Goal: Task Accomplishment & Management: Manage account settings

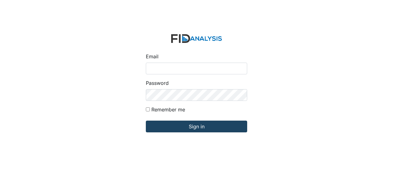
type input "[EMAIL_ADDRESS][DOMAIN_NAME]"
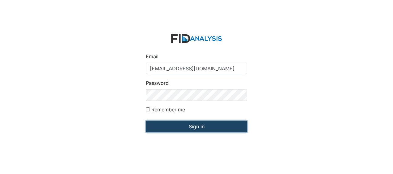
click at [195, 128] on input "Sign in" at bounding box center [196, 127] width 101 height 12
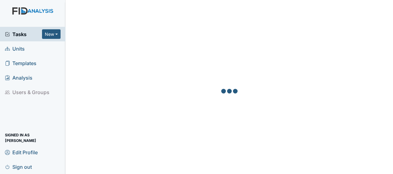
click at [19, 48] on span "Units" at bounding box center [15, 49] width 20 height 10
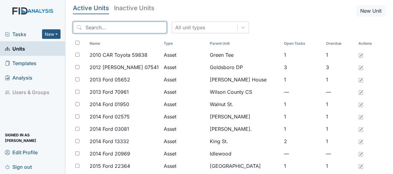
click at [119, 28] on input "search" at bounding box center [120, 28] width 94 height 12
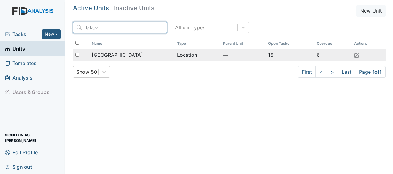
type input "lakev"
click at [110, 56] on span "[GEOGRAPHIC_DATA]" at bounding box center [117, 54] width 51 height 7
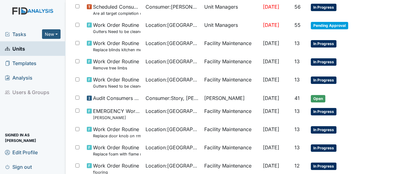
scroll to position [246, 0]
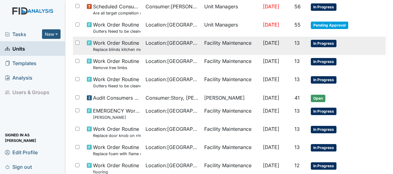
click at [159, 43] on span "Location : Lakeview" at bounding box center [172, 42] width 54 height 7
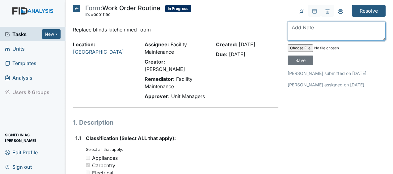
click at [293, 32] on textarea at bounding box center [337, 31] width 98 height 19
click at [293, 32] on textarea "r" at bounding box center [337, 31] width 98 height 19
type textarea "replaced blinds JB"
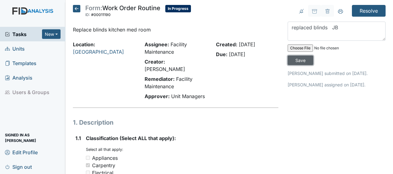
click at [298, 60] on input "Save" at bounding box center [301, 61] width 26 height 10
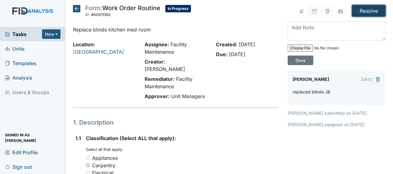
click at [363, 11] on input "Resolve" at bounding box center [369, 11] width 34 height 12
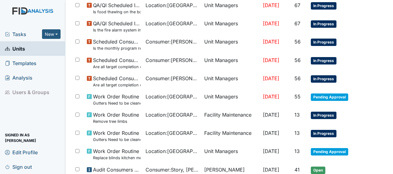
scroll to position [195, 0]
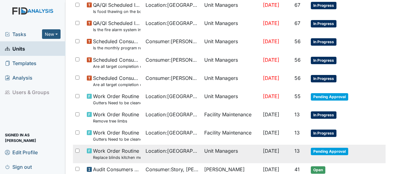
click at [202, 148] on td "Unit Managers" at bounding box center [231, 154] width 59 height 18
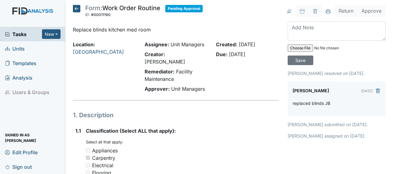
scroll to position [1, 0]
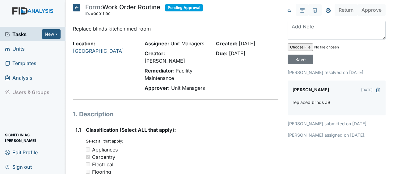
click at [78, 11] on icon at bounding box center [76, 7] width 7 height 7
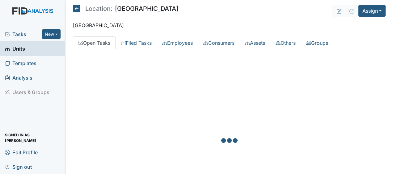
click at [78, 11] on icon at bounding box center [76, 8] width 7 height 7
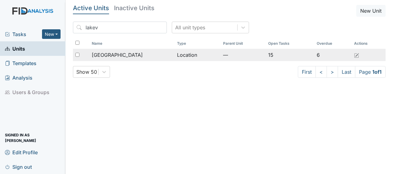
click at [114, 57] on span "[GEOGRAPHIC_DATA]" at bounding box center [117, 54] width 51 height 7
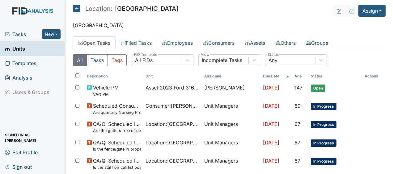
click at [150, 1] on main "Location: [GEOGRAPHIC_DATA] Assign Assign Form Assign Inspection Assign Documen…" at bounding box center [228, 87] width 327 height 174
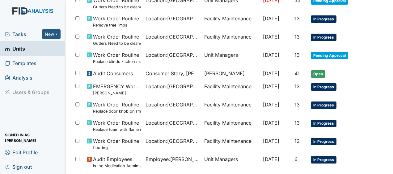
scroll to position [271, 0]
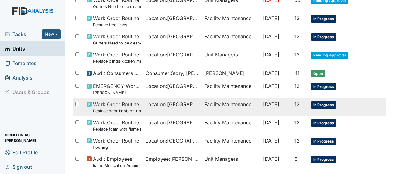
click at [128, 104] on span "Work Order Routine Replace door knob on rm #1" at bounding box center [117, 107] width 48 height 13
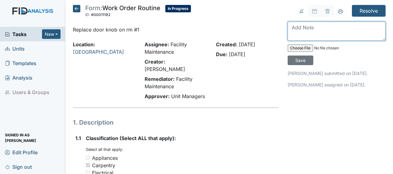
click at [296, 31] on textarea at bounding box center [337, 31] width 98 height 19
click at [296, 31] on textarea "replaced door knob" at bounding box center [337, 31] width 98 height 19
type textarea "replaced door knob JB"
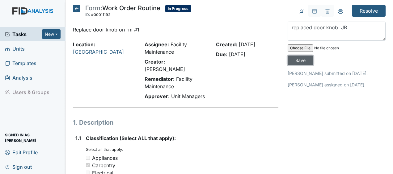
click at [292, 59] on input "Save" at bounding box center [301, 61] width 26 height 10
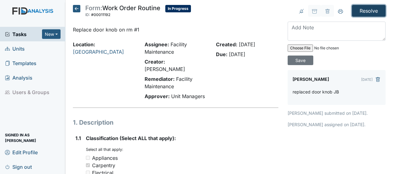
click at [359, 10] on input "Resolve" at bounding box center [369, 11] width 34 height 12
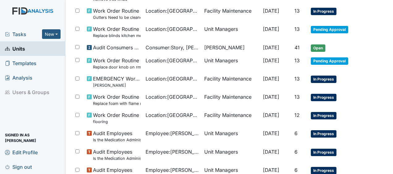
scroll to position [317, 0]
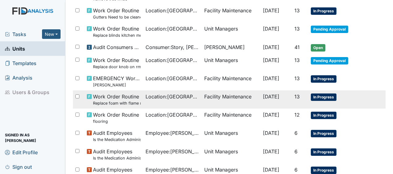
click at [263, 95] on span "[DATE]" at bounding box center [271, 97] width 16 height 6
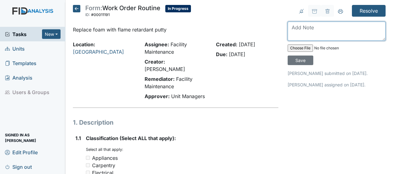
click at [288, 29] on textarea at bounding box center [337, 31] width 98 height 19
click at [288, 29] on textarea "removed foam and added caulk" at bounding box center [337, 31] width 98 height 19
click at [363, 26] on textarea "removed foam and added caulk" at bounding box center [337, 31] width 98 height 19
type textarea "removed foam and added caulk JB"
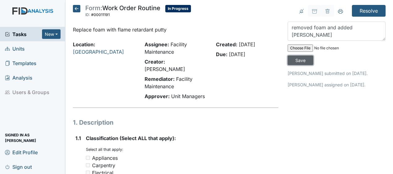
click at [300, 59] on input "Save" at bounding box center [301, 61] width 26 height 10
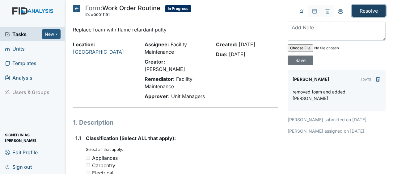
click at [366, 11] on input "Resolve" at bounding box center [369, 11] width 34 height 12
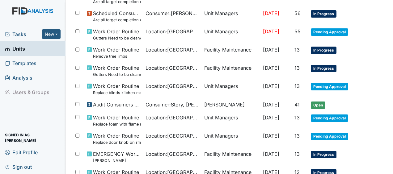
scroll to position [267, 0]
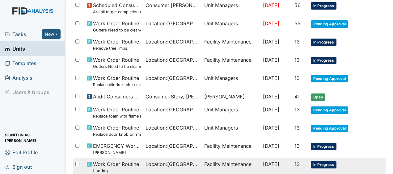
click at [275, 162] on span "Oct 2, 2025" at bounding box center [271, 164] width 16 height 6
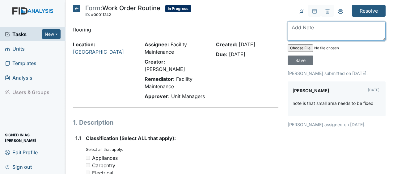
click at [294, 28] on textarea at bounding box center [337, 31] width 98 height 19
type textarea "replaced damaged flooring JB"
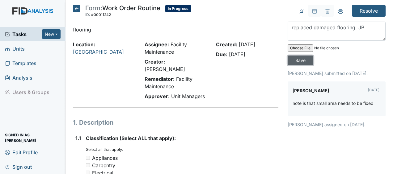
click at [297, 61] on input "Save" at bounding box center [301, 61] width 26 height 10
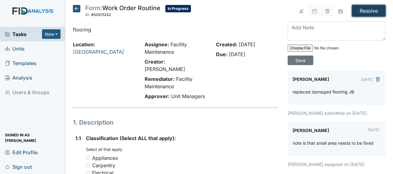
click at [366, 11] on input "Resolve" at bounding box center [369, 11] width 34 height 12
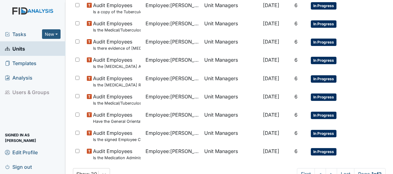
scroll to position [502, 0]
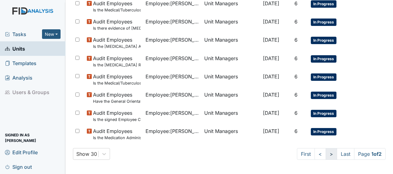
click at [326, 156] on link ">" at bounding box center [331, 154] width 11 height 12
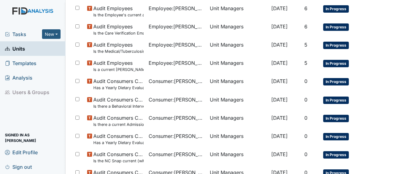
scroll to position [447, 0]
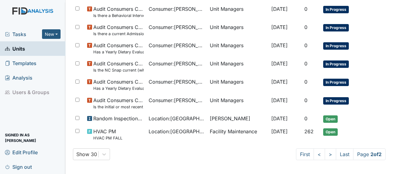
click at [193, 151] on div "Show 30 First < > Last Page 2 of 2" at bounding box center [229, 155] width 313 height 12
click at [313, 155] on link "<" at bounding box center [318, 155] width 11 height 12
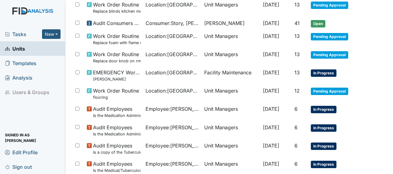
scroll to position [341, 0]
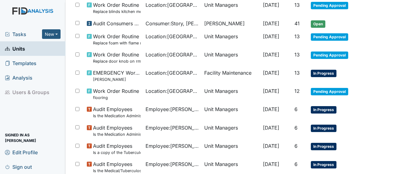
click at [312, 155] on td "In Progress" at bounding box center [335, 149] width 54 height 18
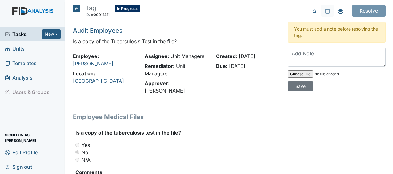
click at [302, 131] on div "Resolve Archive Task × Are you sure you want to archive this task? It will appe…" at bounding box center [336, 117] width 107 height 225
click at [78, 9] on icon at bounding box center [76, 8] width 7 height 7
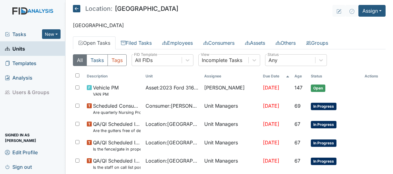
click at [78, 11] on icon at bounding box center [76, 8] width 7 height 7
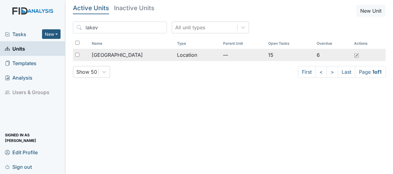
click at [116, 57] on div "[GEOGRAPHIC_DATA]" at bounding box center [132, 54] width 80 height 7
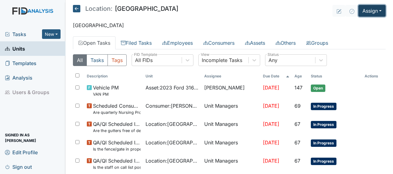
click at [359, 11] on button "Assign" at bounding box center [371, 11] width 27 height 12
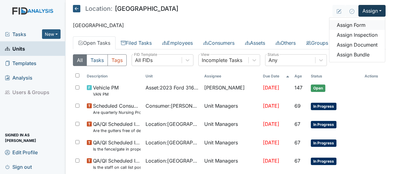
click at [343, 24] on link "Assign Form" at bounding box center [357, 25] width 56 height 10
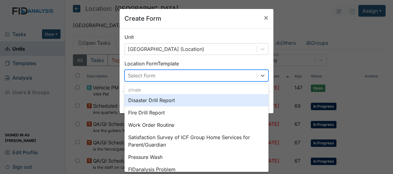
click at [193, 76] on div "Select Form" at bounding box center [191, 75] width 132 height 11
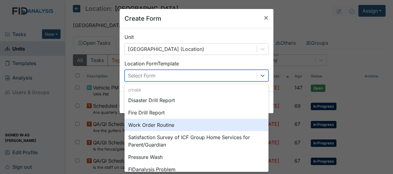
click at [160, 126] on div "Work Order Routine" at bounding box center [196, 125] width 144 height 12
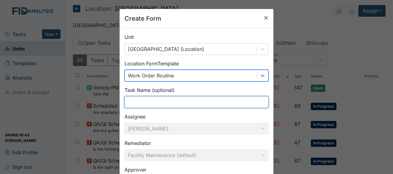
click at [138, 99] on input "text" at bounding box center [196, 102] width 144 height 12
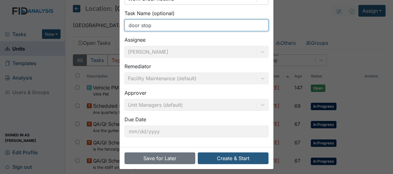
scroll to position [80, 0]
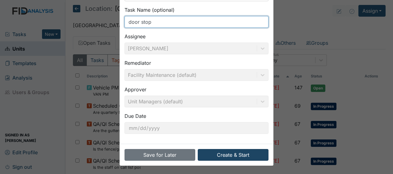
type input "door stop"
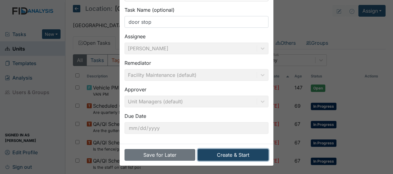
click at [214, 153] on button "Create & Start" at bounding box center [233, 155] width 71 height 12
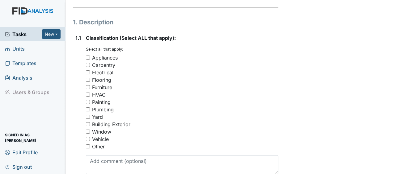
scroll to position [101, 0]
click at [88, 63] on input "Carpentry" at bounding box center [88, 65] width 4 height 4
checkbox input "true"
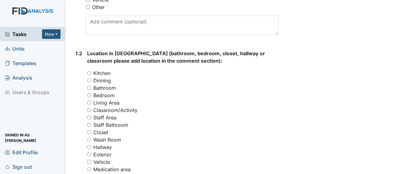
scroll to position [240, 0]
click at [90, 93] on input "Bedroom" at bounding box center [89, 95] width 4 height 4
radio input "true"
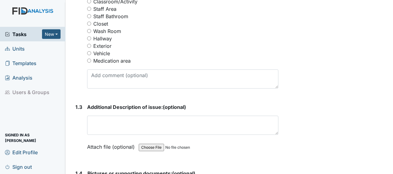
scroll to position [349, 0]
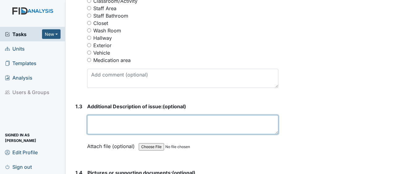
click at [92, 115] on textarea at bounding box center [182, 124] width 191 height 19
type textarea "door"
click at [92, 115] on textarea "door" at bounding box center [182, 124] width 191 height 19
click at [92, 115] on textarea at bounding box center [182, 124] width 191 height 19
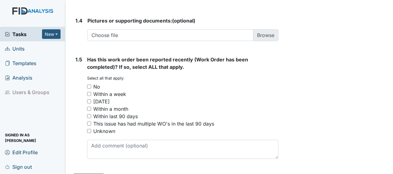
type textarea "is hitting wall"
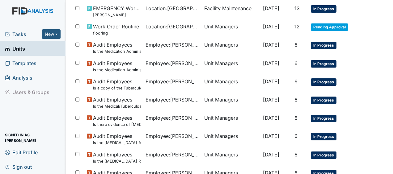
scroll to position [502, 0]
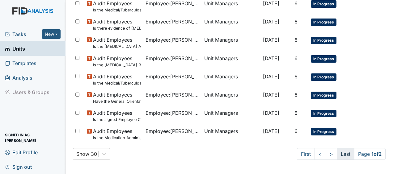
click at [341, 150] on link "Last" at bounding box center [346, 154] width 18 height 12
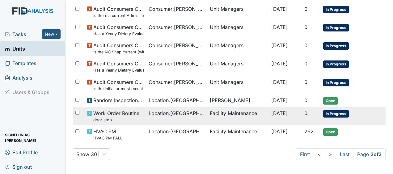
click at [216, 112] on td "Facility Maintenance" at bounding box center [237, 116] width 61 height 18
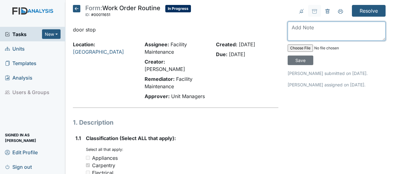
click at [290, 29] on textarea at bounding box center [337, 31] width 98 height 19
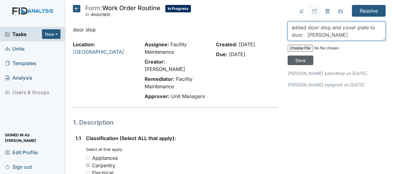
type textarea "added door stop and cover plate to door JB"
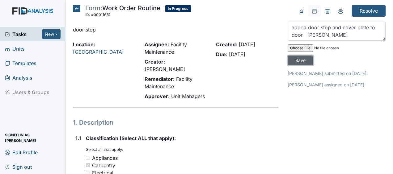
click at [302, 58] on input "Save" at bounding box center [301, 61] width 26 height 10
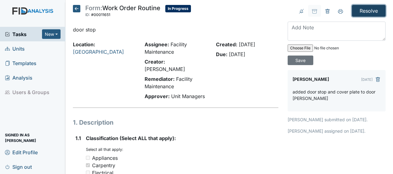
click at [368, 10] on input "Resolve" at bounding box center [369, 11] width 34 height 12
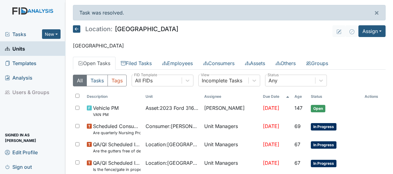
click at [76, 30] on icon at bounding box center [76, 28] width 7 height 7
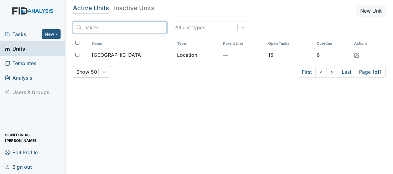
click at [147, 27] on input "lakev" at bounding box center [120, 28] width 94 height 12
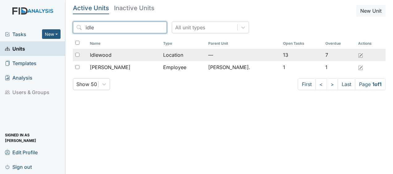
type input "idle"
click at [114, 57] on div "Idlewood" at bounding box center [124, 54] width 68 height 7
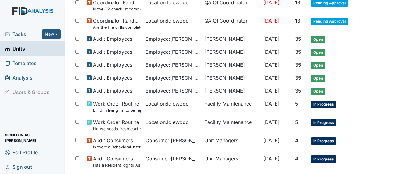
scroll to position [177, 0]
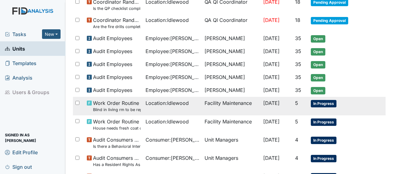
click at [124, 100] on span "Work Order Routine Blind in living rm to be replaced closest to front door" at bounding box center [117, 105] width 48 height 13
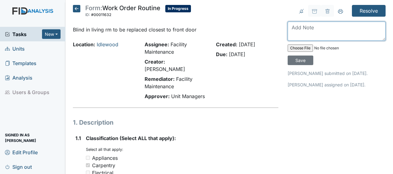
click at [291, 31] on textarea at bounding box center [337, 31] width 98 height 19
type textarea "replaced broken blinds JB"
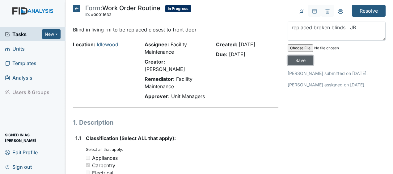
click at [300, 60] on input "Save" at bounding box center [301, 61] width 26 height 10
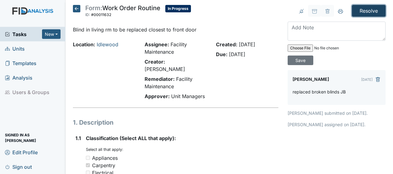
click at [359, 9] on input "Resolve" at bounding box center [369, 11] width 34 height 12
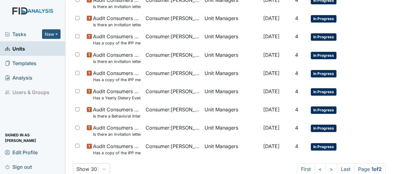
scroll to position [479, 0]
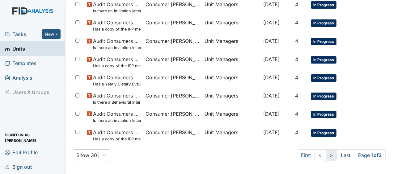
click at [326, 153] on link ">" at bounding box center [331, 155] width 11 height 12
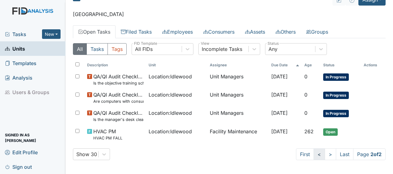
click at [315, 153] on link "<" at bounding box center [318, 155] width 11 height 12
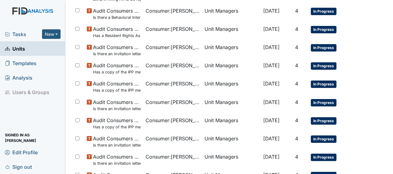
scroll to position [0, 0]
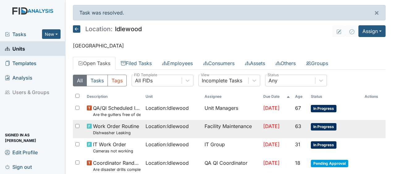
click at [184, 127] on span "Location : Idlewood" at bounding box center [166, 126] width 43 height 7
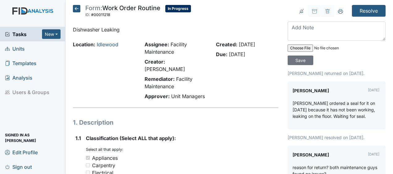
click at [303, 124] on div "[PERSON_NAME] [DATE] [PERSON_NAME] ordered a seal for it on [DATE] because it h…" at bounding box center [337, 106] width 98 height 48
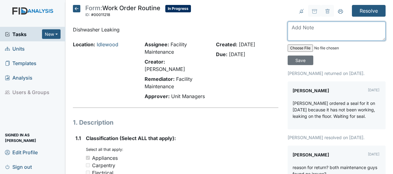
click at [293, 33] on textarea at bounding box center [337, 31] width 98 height 19
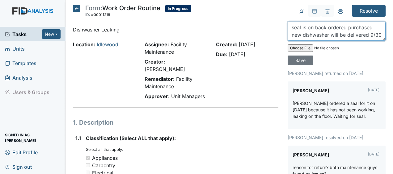
scroll to position [5, 0]
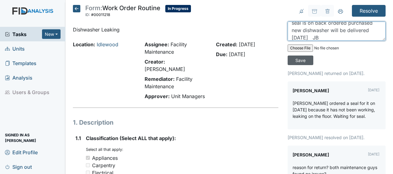
type textarea "seal is on back ordered purchased new dishwasher will be delivered [DATE] JB"
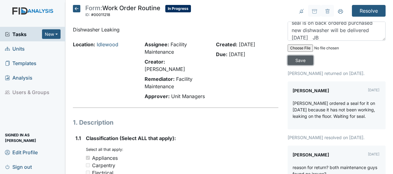
click at [300, 59] on input "Save" at bounding box center [301, 61] width 26 height 10
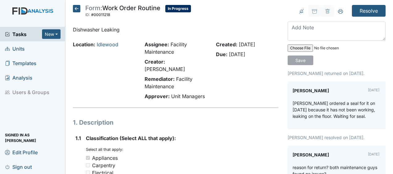
scroll to position [0, 0]
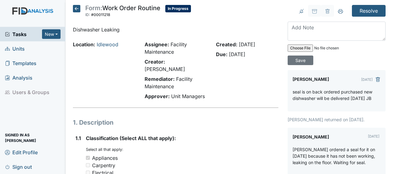
click at [79, 10] on icon at bounding box center [76, 8] width 7 height 7
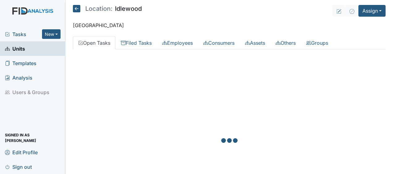
click at [79, 10] on icon at bounding box center [76, 8] width 7 height 7
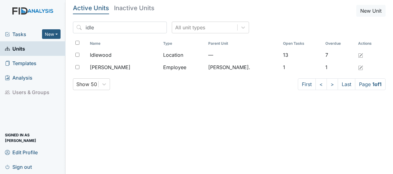
click at [78, 11] on h5 "Active Units" at bounding box center [91, 8] width 36 height 6
click at [147, 27] on input "idle" at bounding box center [120, 28] width 94 height 12
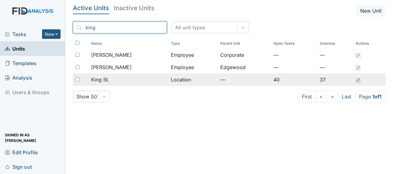
type input "king"
click at [121, 82] on div "King St." at bounding box center [128, 79] width 75 height 7
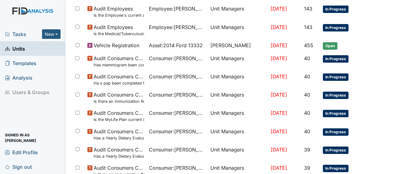
scroll to position [481, 0]
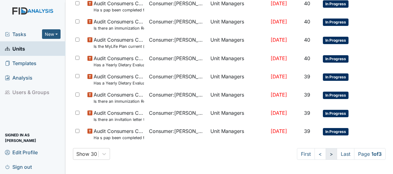
click at [326, 153] on link ">" at bounding box center [331, 154] width 11 height 12
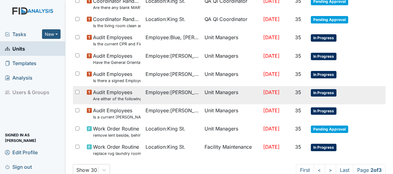
scroll to position [487, 0]
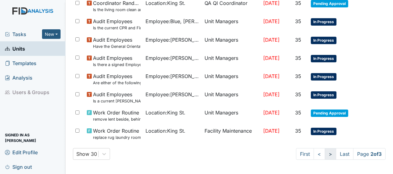
click at [325, 155] on link ">" at bounding box center [330, 154] width 11 height 12
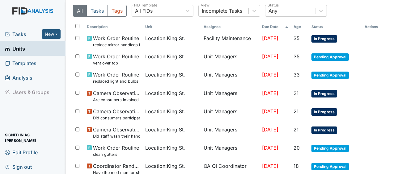
scroll to position [0, 0]
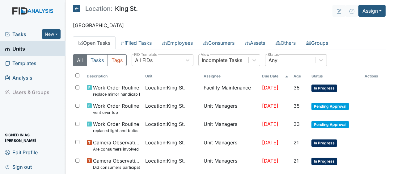
click at [76, 9] on icon at bounding box center [76, 8] width 7 height 7
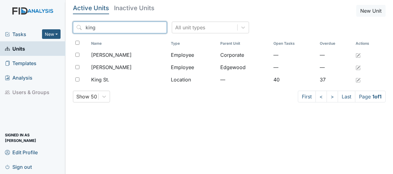
click at [148, 28] on input "king" at bounding box center [120, 28] width 94 height 12
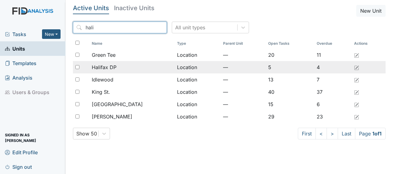
type input "hali"
click at [119, 69] on div "Halifax DP" at bounding box center [132, 67] width 80 height 7
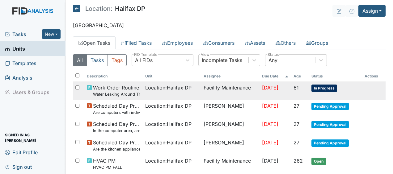
click at [241, 89] on td "Facility Maintenance" at bounding box center [230, 91] width 58 height 18
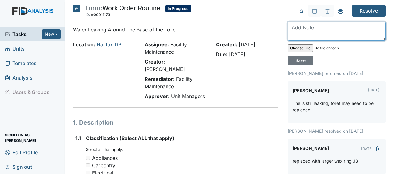
click at [296, 37] on textarea at bounding box center [337, 31] width 98 height 19
type textarea "replaced toilet JB"
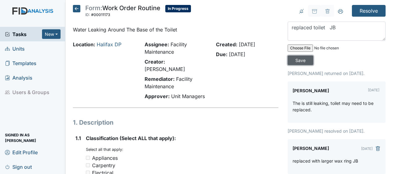
click at [300, 58] on input "Save" at bounding box center [301, 61] width 26 height 10
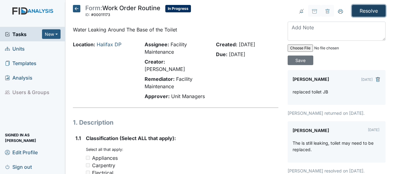
click at [367, 10] on input "Resolve" at bounding box center [369, 11] width 34 height 12
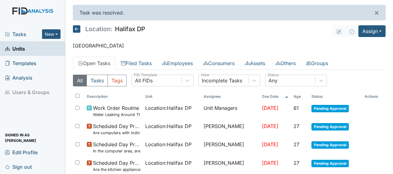
click at [76, 31] on icon at bounding box center [76, 28] width 7 height 7
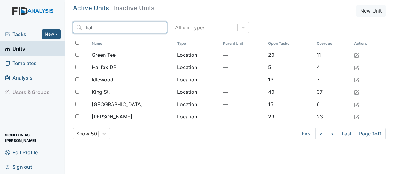
click at [147, 27] on input "hali" at bounding box center [120, 28] width 94 height 12
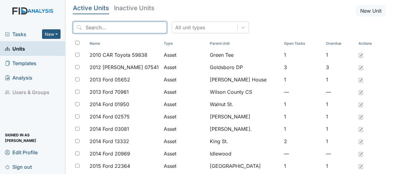
click at [147, 27] on input "search" at bounding box center [120, 28] width 94 height 12
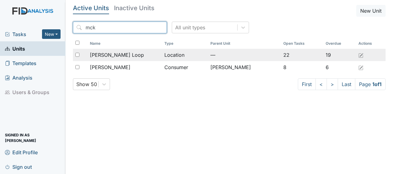
type input "mck"
click at [109, 55] on span "[PERSON_NAME] Loop" at bounding box center [117, 54] width 54 height 7
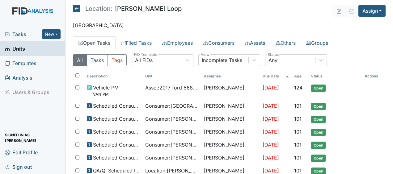
click at [165, 64] on div "All FIDs" at bounding box center [157, 60] width 50 height 11
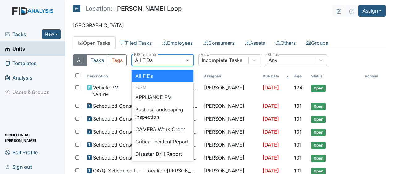
click at [247, 26] on p "[GEOGRAPHIC_DATA]" at bounding box center [229, 25] width 313 height 7
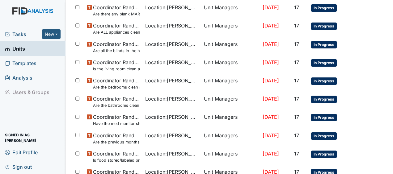
scroll to position [448, 0]
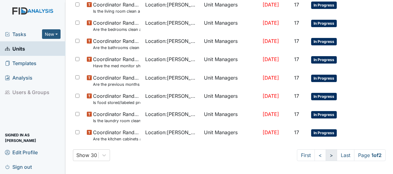
click at [326, 154] on link ">" at bounding box center [331, 155] width 11 height 12
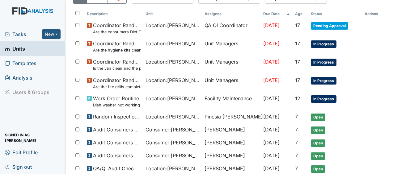
scroll to position [62, 0]
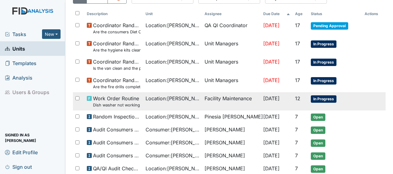
click at [169, 98] on span "Location : McKeel Loop" at bounding box center [172, 98] width 54 height 7
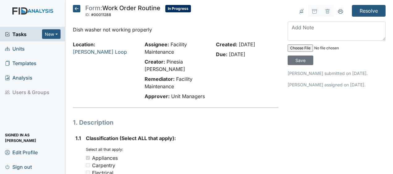
click at [77, 8] on icon at bounding box center [76, 8] width 7 height 7
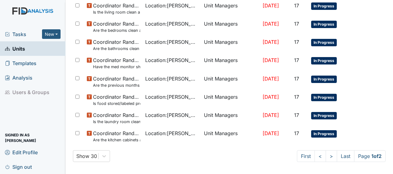
scroll to position [448, 0]
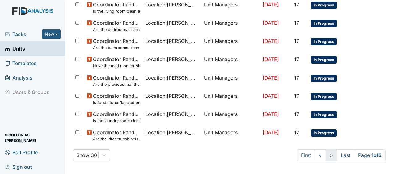
click at [326, 154] on link ">" at bounding box center [331, 155] width 11 height 12
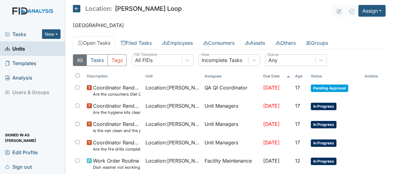
scroll to position [3, 0]
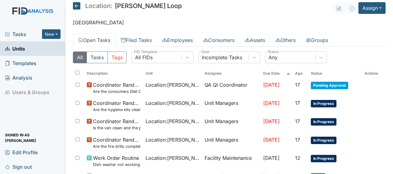
click at [78, 6] on icon at bounding box center [76, 5] width 7 height 7
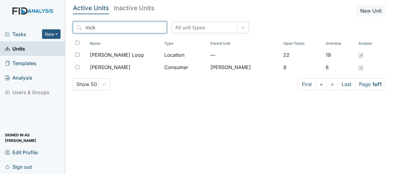
click at [148, 28] on input "mck" at bounding box center [120, 28] width 94 height 12
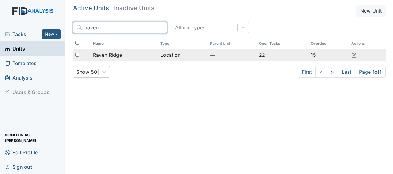
type input "raven"
click at [115, 55] on span "Raven Ridge" at bounding box center [107, 54] width 29 height 7
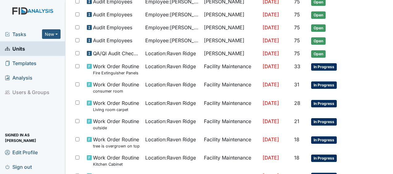
scroll to position [222, 0]
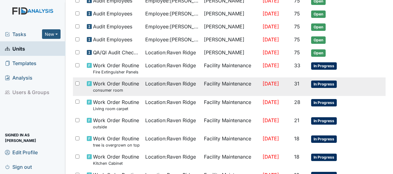
click at [106, 80] on span "Work Order Routine consumer room" at bounding box center [116, 86] width 46 height 13
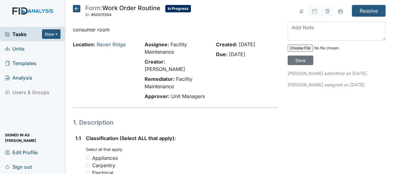
click at [78, 9] on icon at bounding box center [76, 8] width 7 height 7
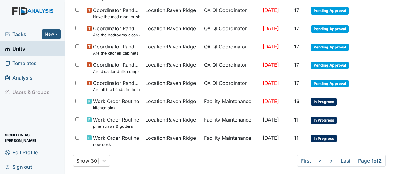
scroll to position [406, 0]
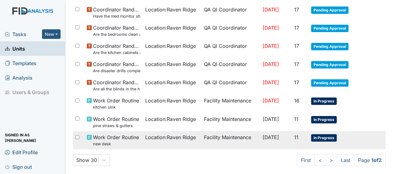
click at [114, 136] on span "Work Order Routine new desk" at bounding box center [116, 140] width 46 height 13
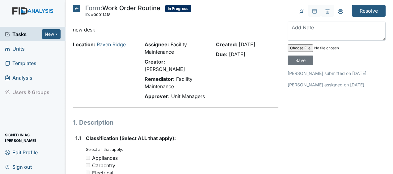
click at [77, 9] on icon at bounding box center [76, 8] width 7 height 7
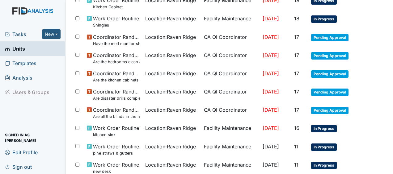
scroll to position [410, 0]
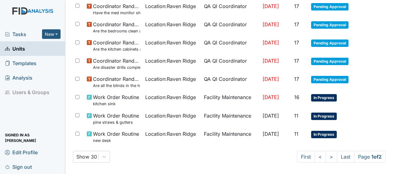
click at [77, 9] on div at bounding box center [78, 6] width 11 height 12
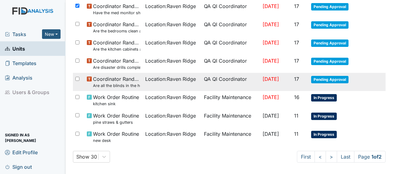
checkbox input "true"
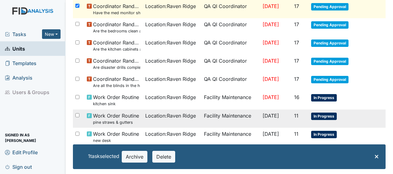
click at [374, 110] on td at bounding box center [373, 112] width 23 height 5
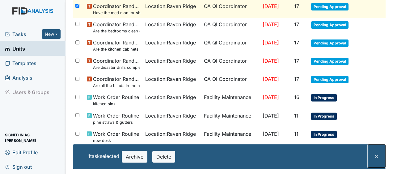
click at [374, 156] on span "×" at bounding box center [376, 156] width 5 height 9
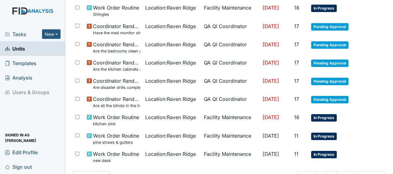
scroll to position [410, 0]
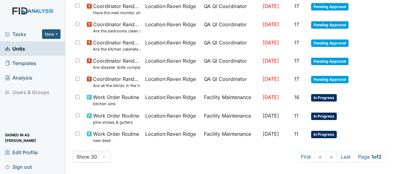
drag, startPoint x: 229, startPoint y: 155, endPoint x: 261, endPoint y: 158, distance: 32.3
click at [261, 158] on div "Show 30 First < > Last Page 1 of 2" at bounding box center [229, 157] width 313 height 12
click at [326, 156] on link ">" at bounding box center [331, 157] width 11 height 12
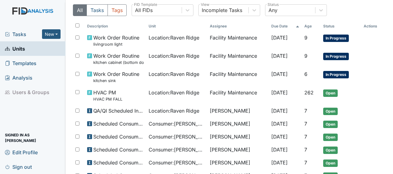
scroll to position [53, 0]
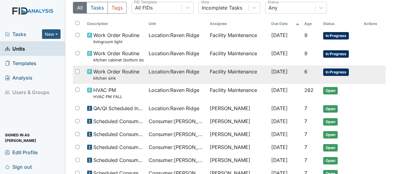
click at [226, 72] on td "Facility Maintenance" at bounding box center [237, 74] width 61 height 18
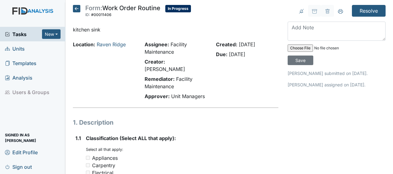
click at [78, 9] on icon at bounding box center [76, 8] width 7 height 7
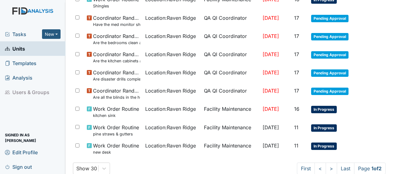
scroll to position [410, 0]
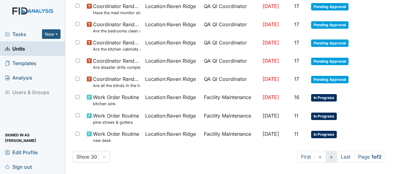
click at [326, 155] on link ">" at bounding box center [331, 157] width 11 height 12
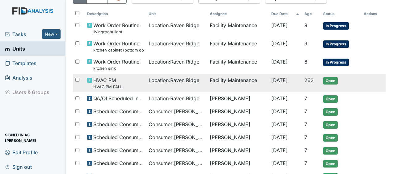
scroll to position [101, 0]
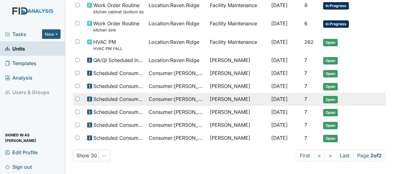
click at [241, 98] on td "[PERSON_NAME]" at bounding box center [237, 99] width 61 height 13
